Goal: Task Accomplishment & Management: Manage account settings

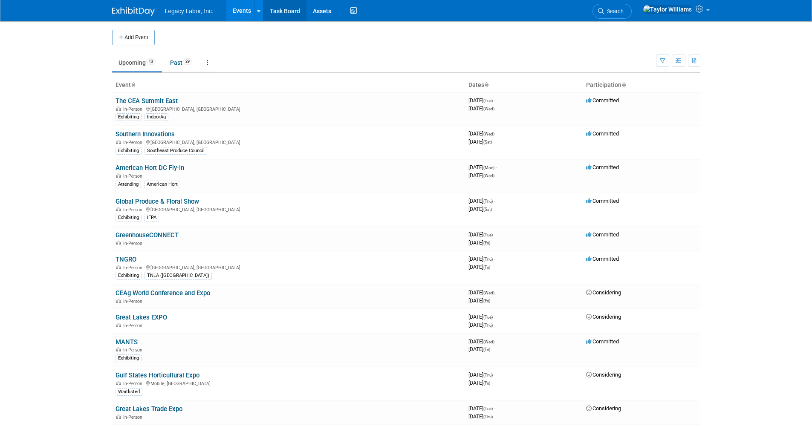
click at [295, 16] on link "Task Board" at bounding box center [284, 10] width 43 height 21
click at [170, 320] on td "Great Lakes EXPO In-Person" at bounding box center [288, 321] width 353 height 24
click at [157, 315] on link "Great Lakes EXPO" at bounding box center [141, 318] width 52 height 8
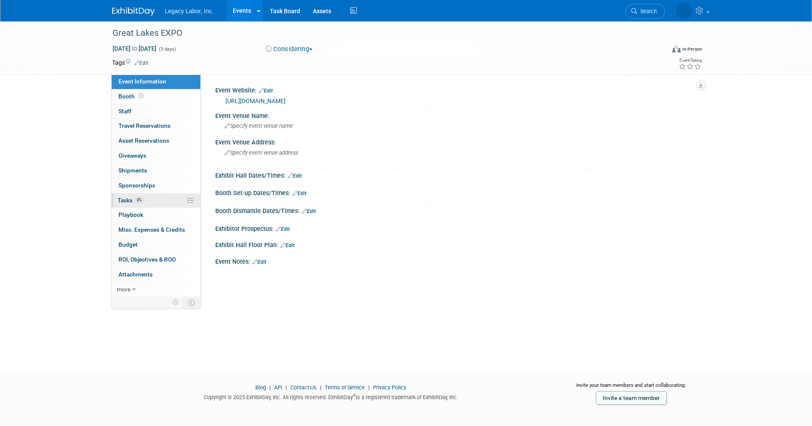
click at [130, 199] on span "Tasks 0%" at bounding box center [131, 200] width 26 height 7
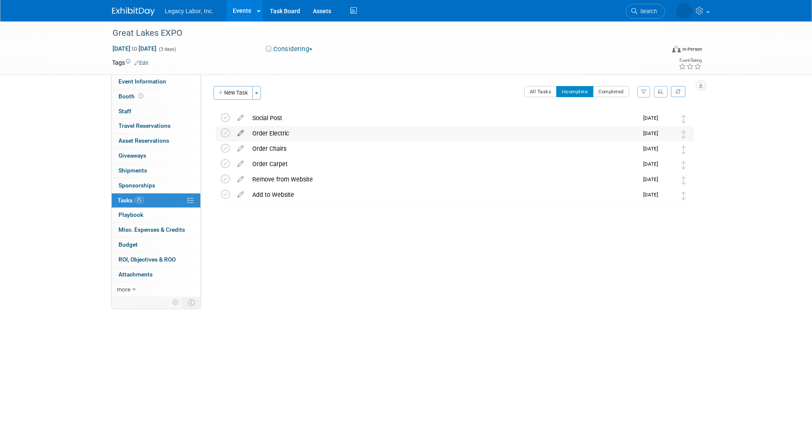
click at [239, 134] on icon at bounding box center [240, 131] width 15 height 11
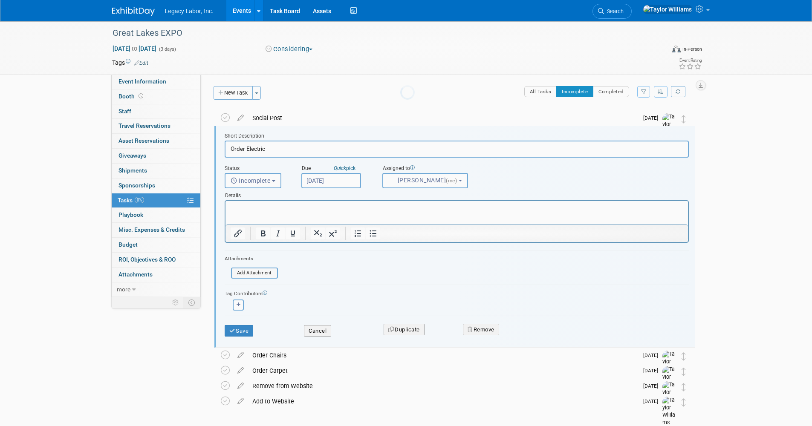
scroll to position [1, 0]
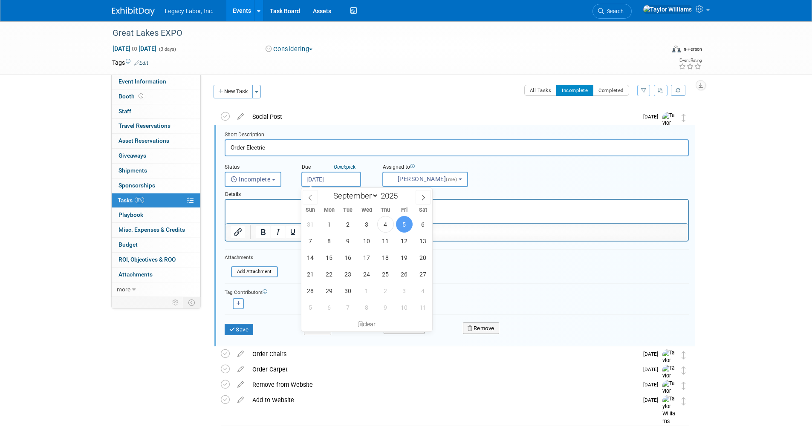
click at [320, 175] on input "Sep 5, 2025" at bounding box center [331, 179] width 60 height 15
click at [424, 195] on icon at bounding box center [423, 198] width 6 height 6
select select "9"
click at [400, 226] on span "3" at bounding box center [404, 224] width 17 height 17
type input "Oct 3, 2025"
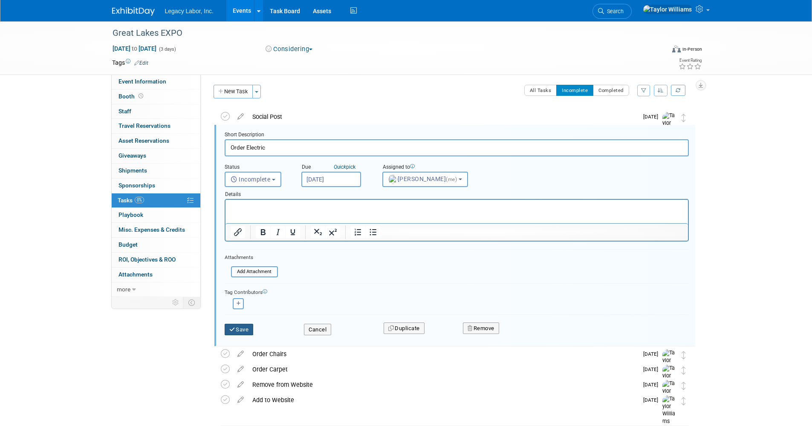
click at [246, 329] on button "Save" at bounding box center [239, 330] width 29 height 12
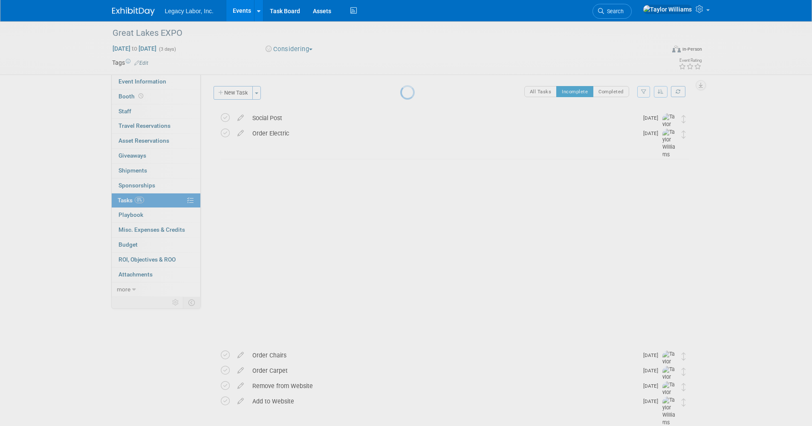
scroll to position [0, 0]
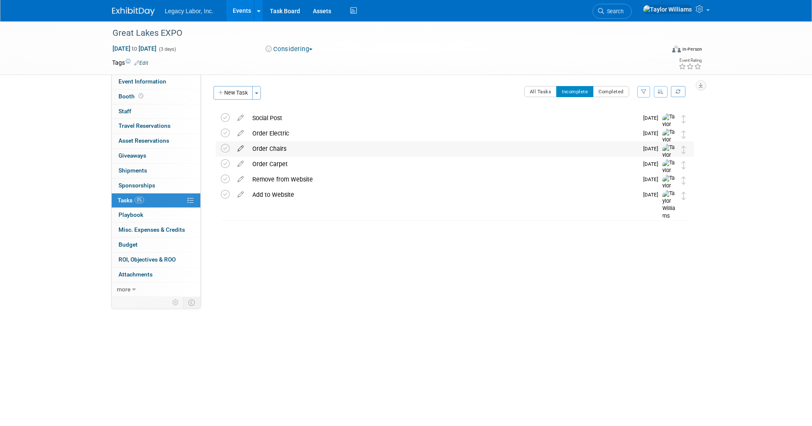
click at [238, 145] on icon at bounding box center [240, 146] width 15 height 11
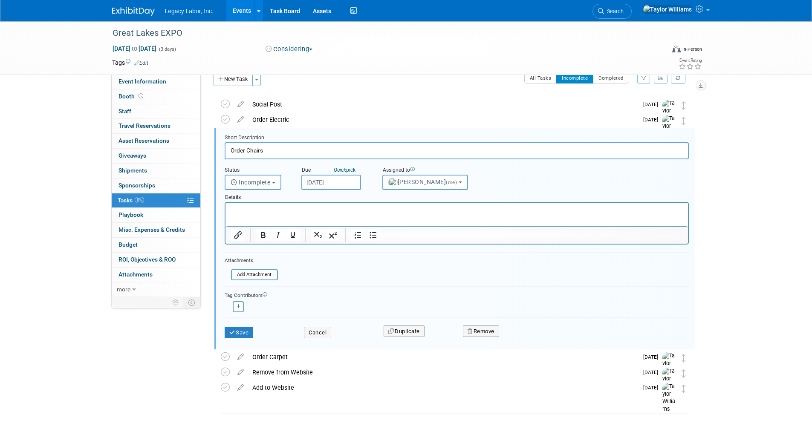
scroll to position [17, 0]
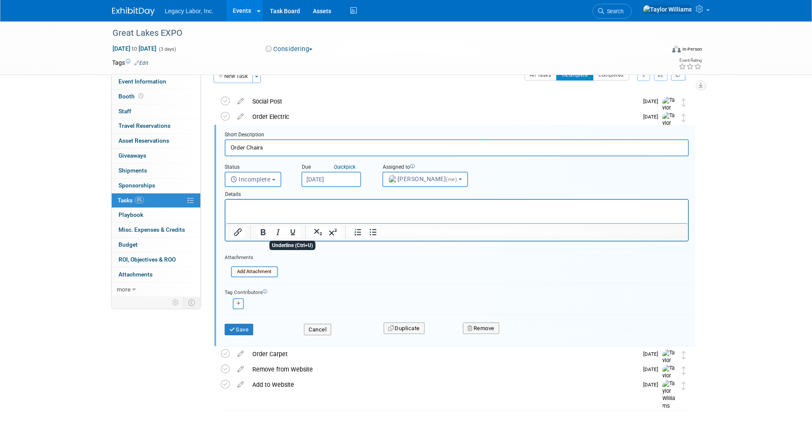
click at [402, 263] on form "Short Description Order Chairs Status <i class="far fa-clock" style="padding: 6…" at bounding box center [456, 237] width 477 height 213
click at [319, 179] on input "Sep 5, 2025" at bounding box center [331, 179] width 60 height 15
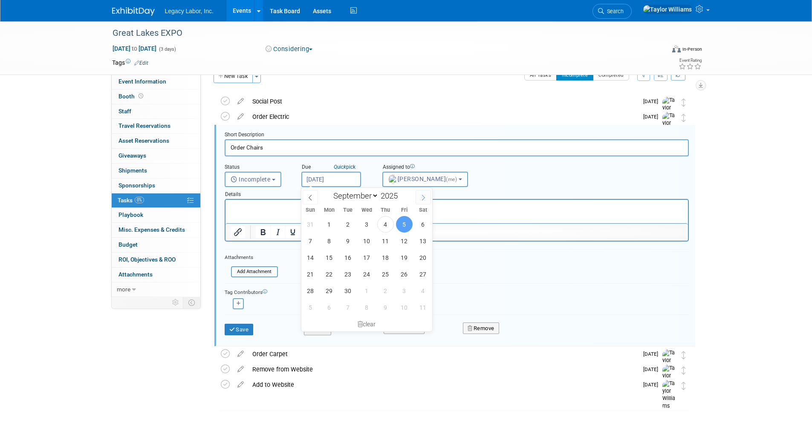
click at [422, 195] on icon at bounding box center [423, 198] width 6 height 6
select select "9"
click at [402, 228] on span "3" at bounding box center [404, 224] width 17 height 17
type input "Oct 3, 2025"
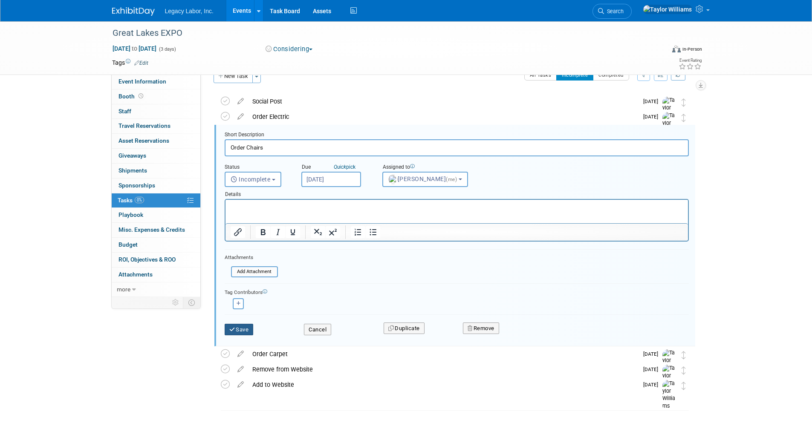
click at [233, 329] on icon "submit" at bounding box center [232, 330] width 7 height 6
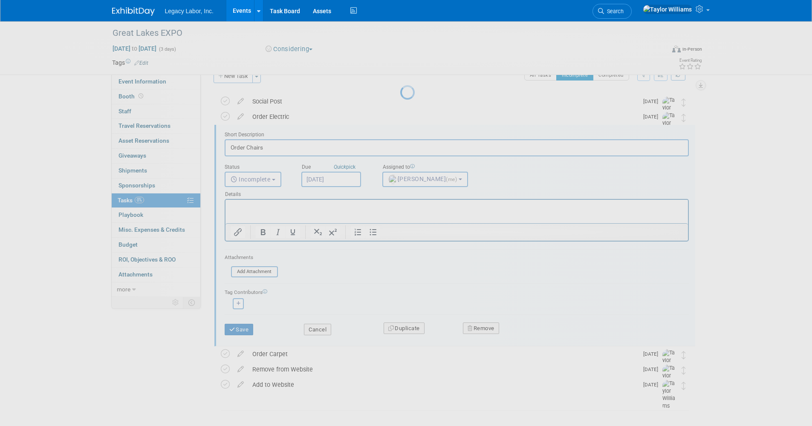
scroll to position [0, 0]
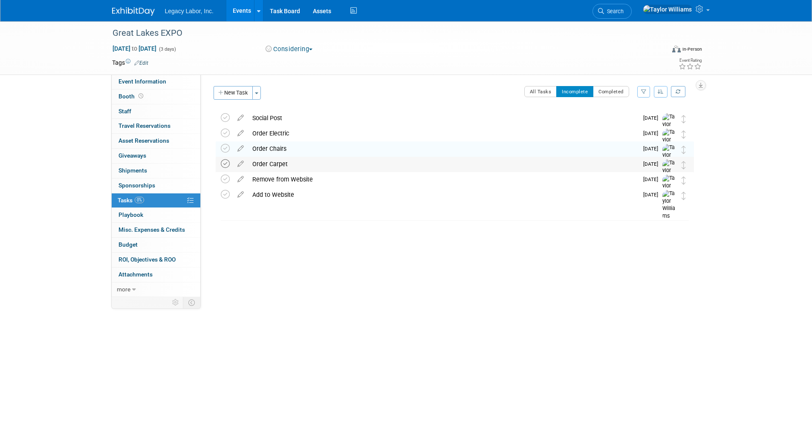
click at [226, 161] on icon at bounding box center [225, 163] width 9 height 9
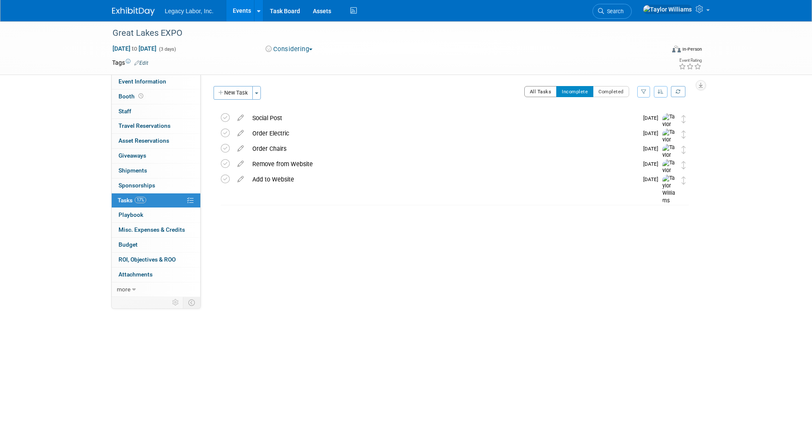
click at [552, 95] on button "All Tasks" at bounding box center [540, 91] width 33 height 11
click at [221, 168] on icon at bounding box center [225, 163] width 9 height 9
click at [585, 91] on button "Incomplete" at bounding box center [574, 91] width 37 height 11
click at [238, 163] on icon at bounding box center [240, 162] width 15 height 11
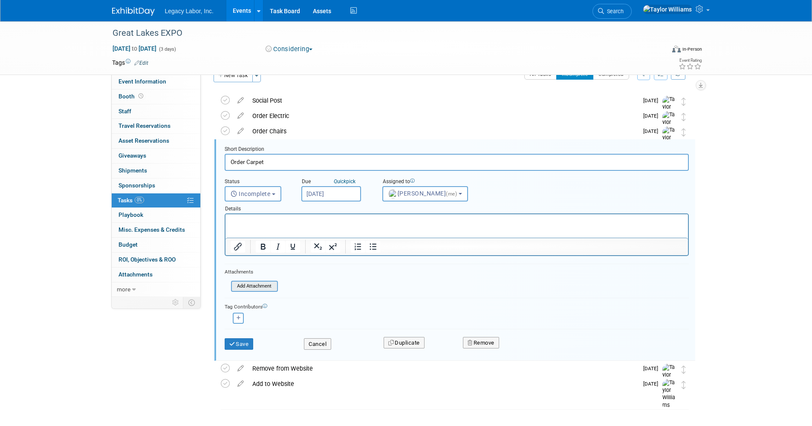
scroll to position [32, 0]
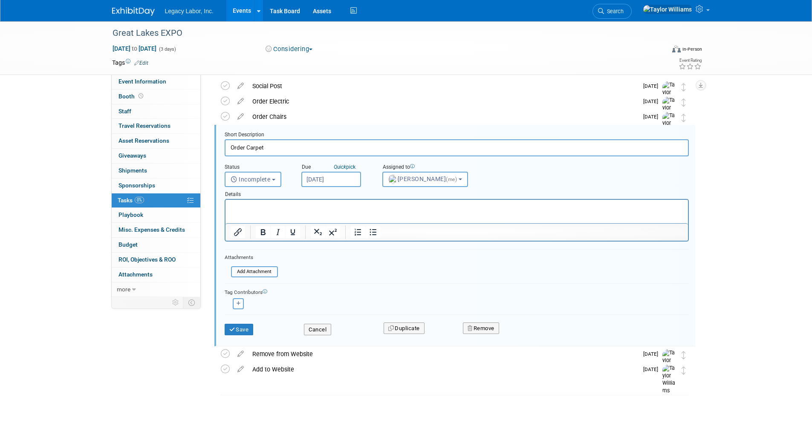
click at [334, 177] on input "Sep 5, 2025" at bounding box center [331, 179] width 60 height 15
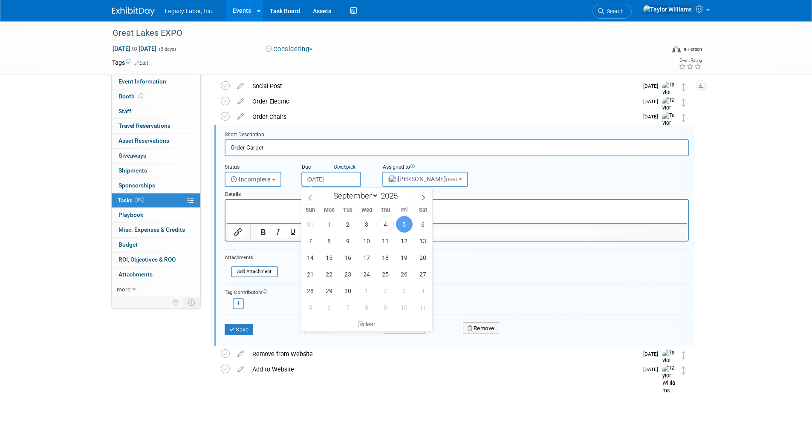
click at [413, 199] on div "January February March April May June July August September October November De…" at bounding box center [366, 195] width 98 height 14
click at [417, 197] on span at bounding box center [422, 197] width 15 height 14
select select "9"
click at [402, 227] on span "3" at bounding box center [404, 224] width 17 height 17
type input "Oct 3, 2025"
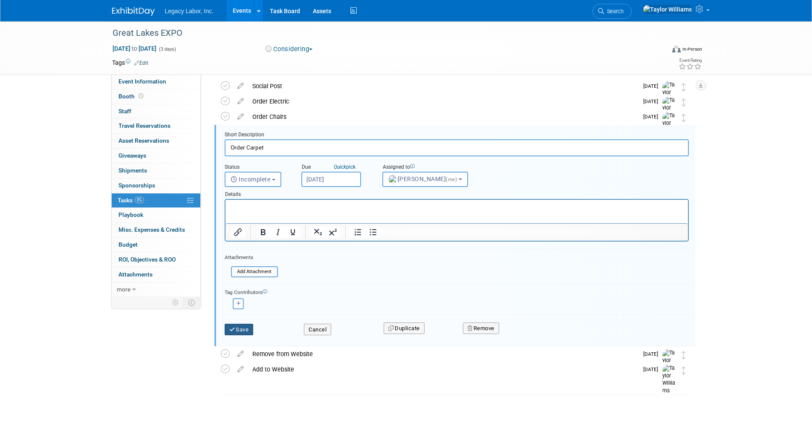
click at [240, 330] on button "Save" at bounding box center [239, 330] width 29 height 12
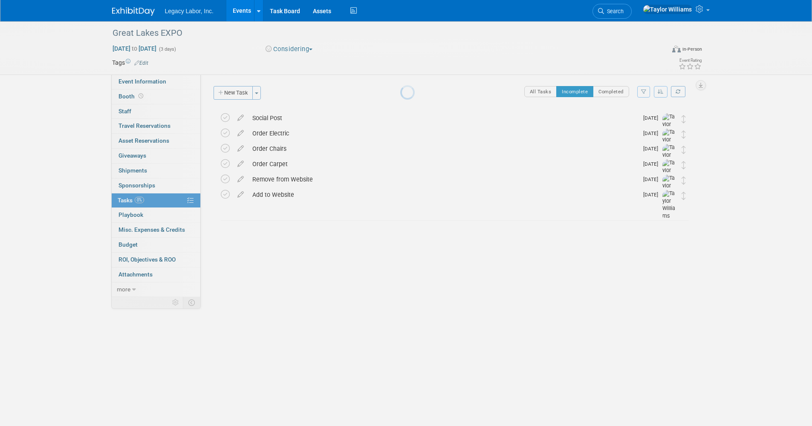
scroll to position [0, 0]
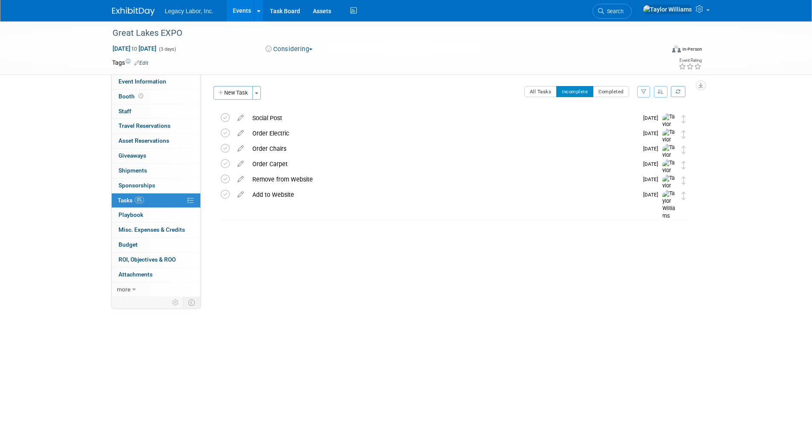
click at [239, 9] on link "Events" at bounding box center [241, 10] width 31 height 21
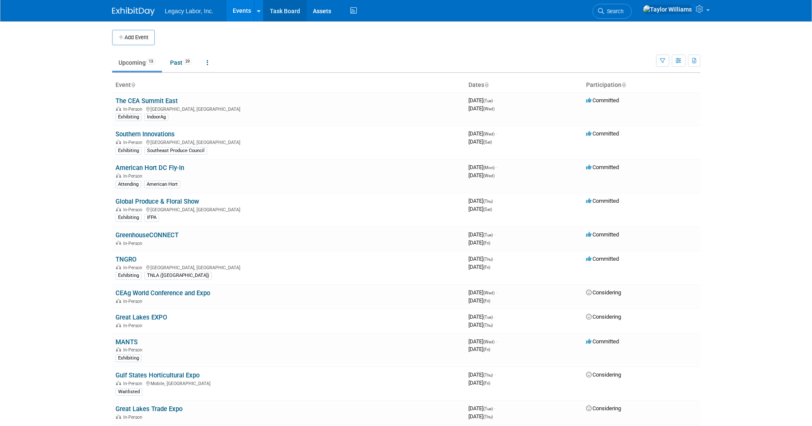
click at [288, 11] on link "Task Board" at bounding box center [284, 10] width 43 height 21
